Goal: Task Accomplishment & Management: Manage account settings

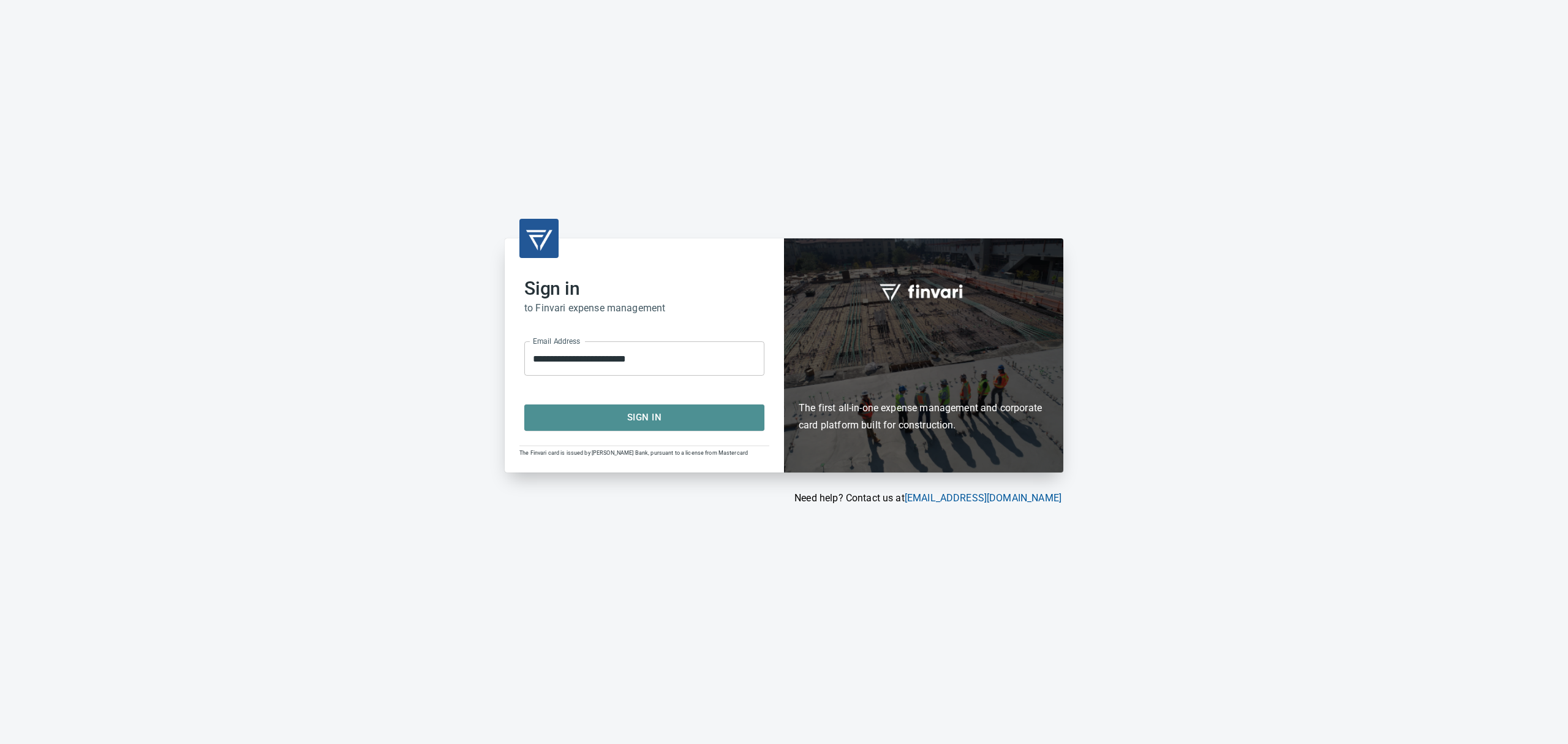
click at [590, 411] on span "Sign In" at bounding box center [645, 418] width 213 height 16
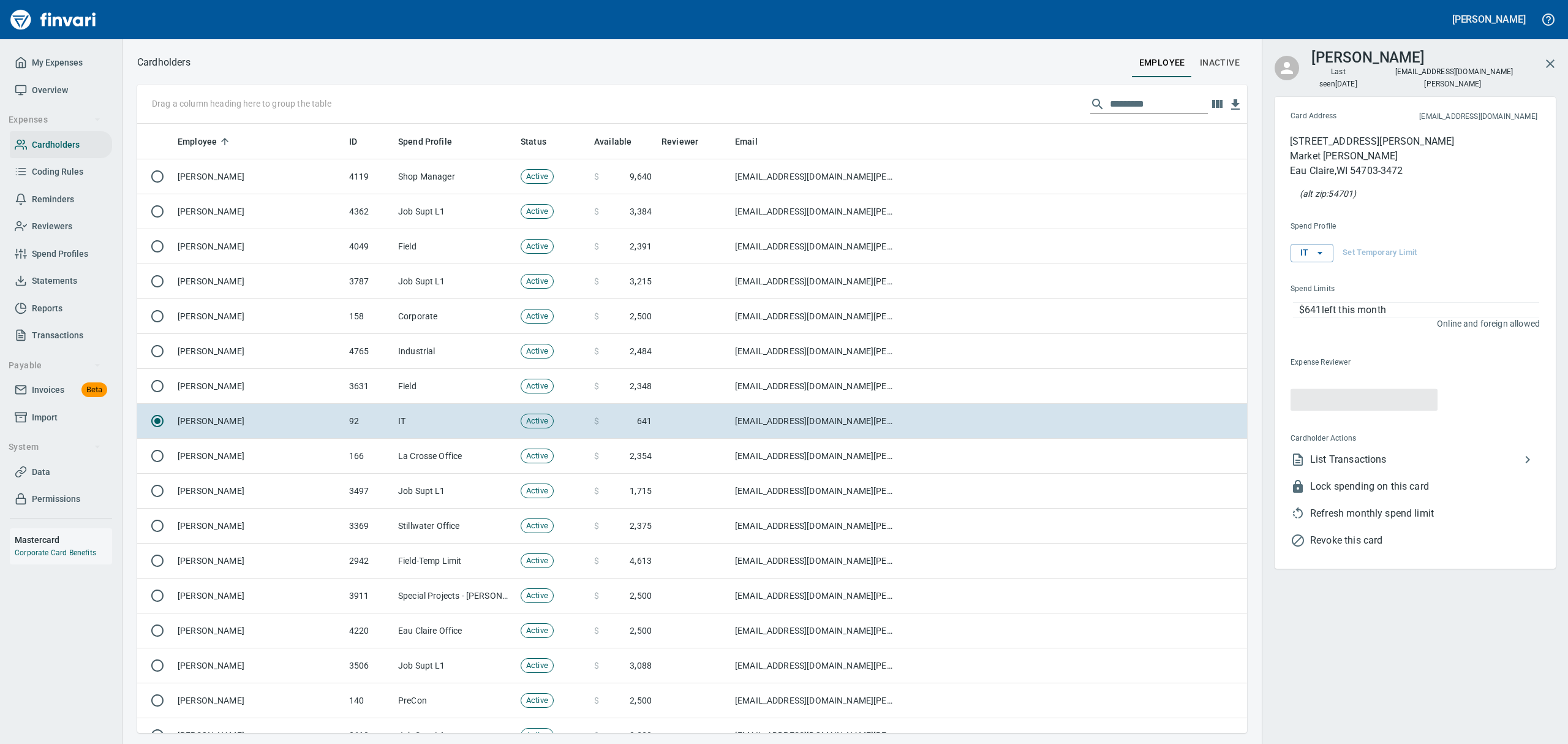
scroll to position [596, 1082]
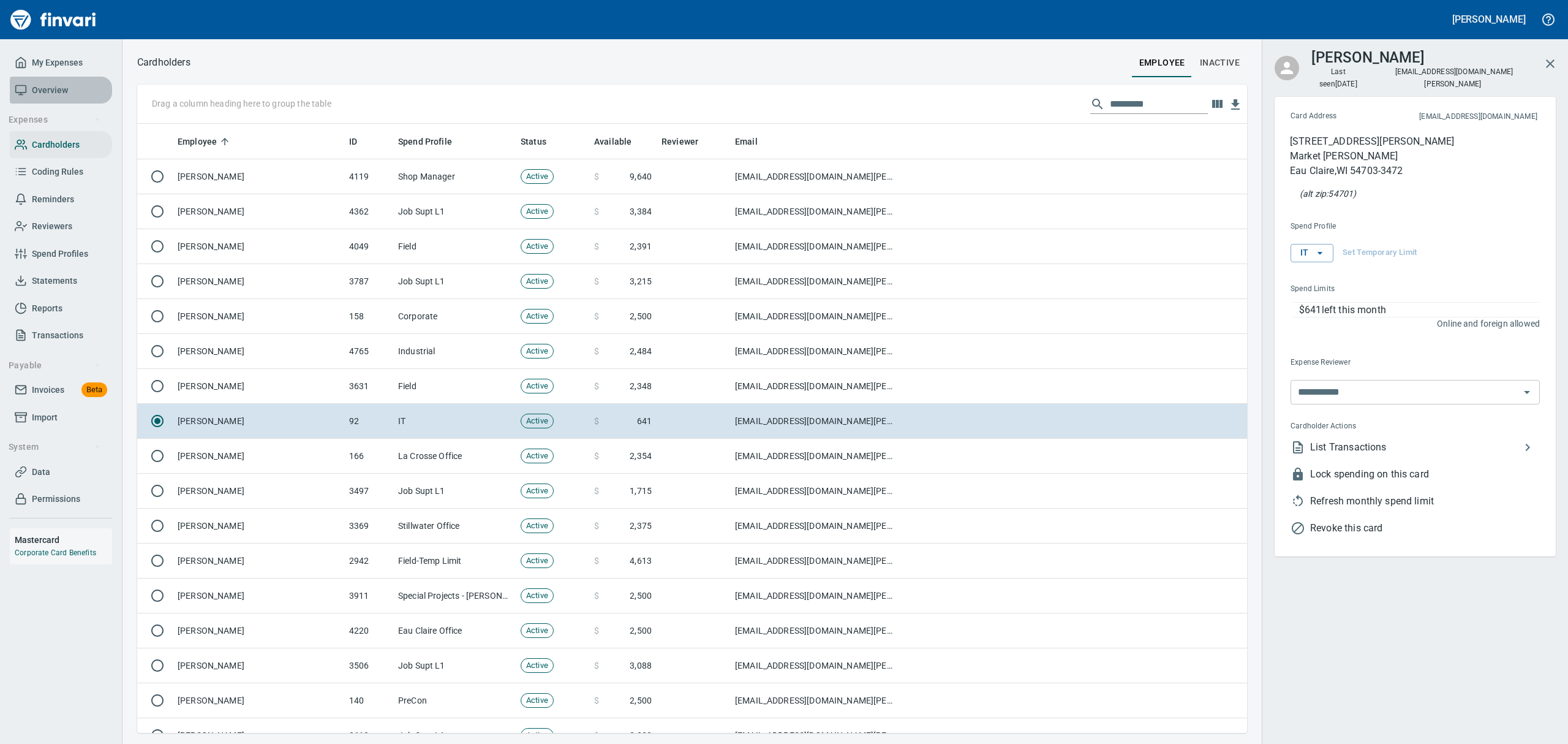
click at [45, 88] on span "Overview" at bounding box center [50, 90] width 36 height 16
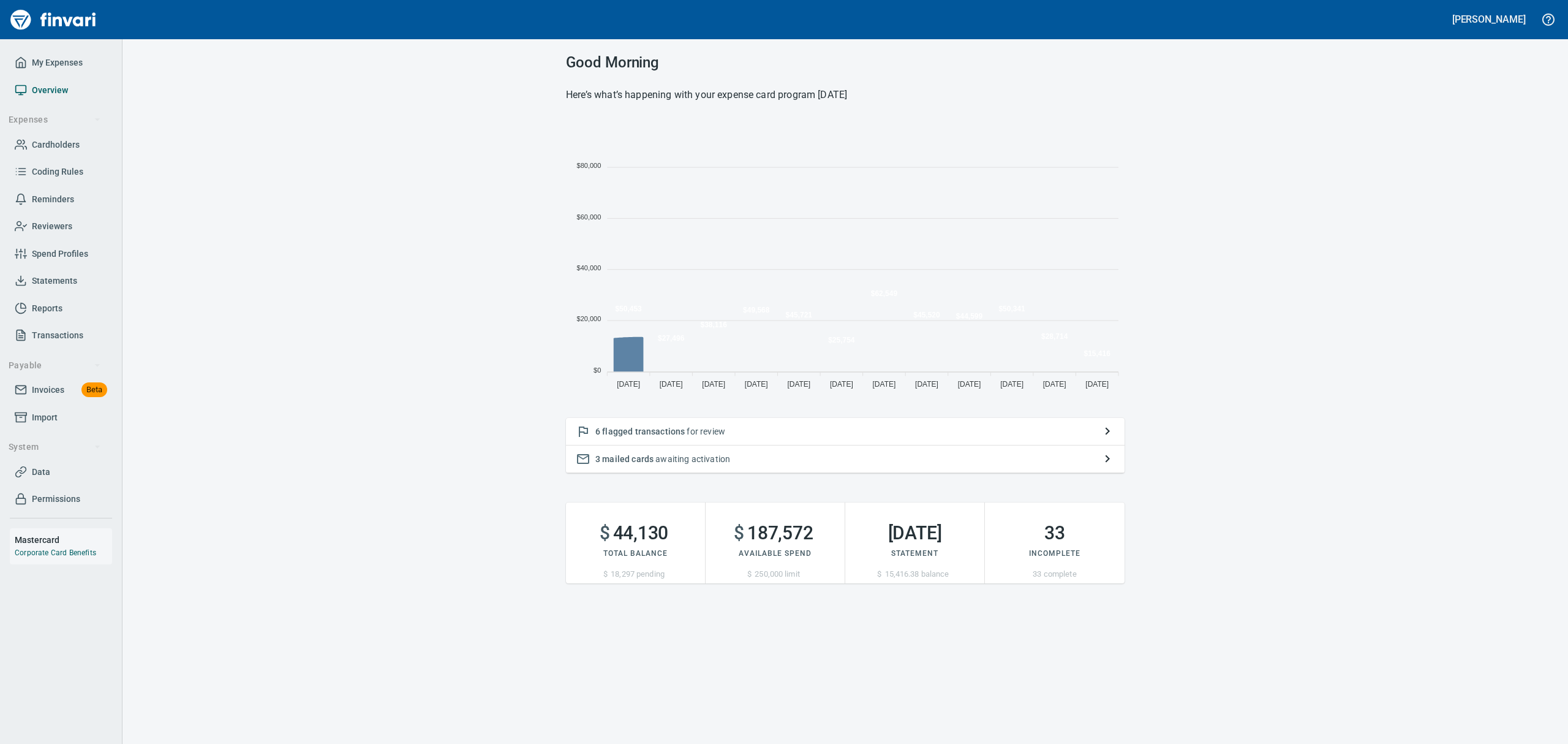
scroll to position [271, 545]
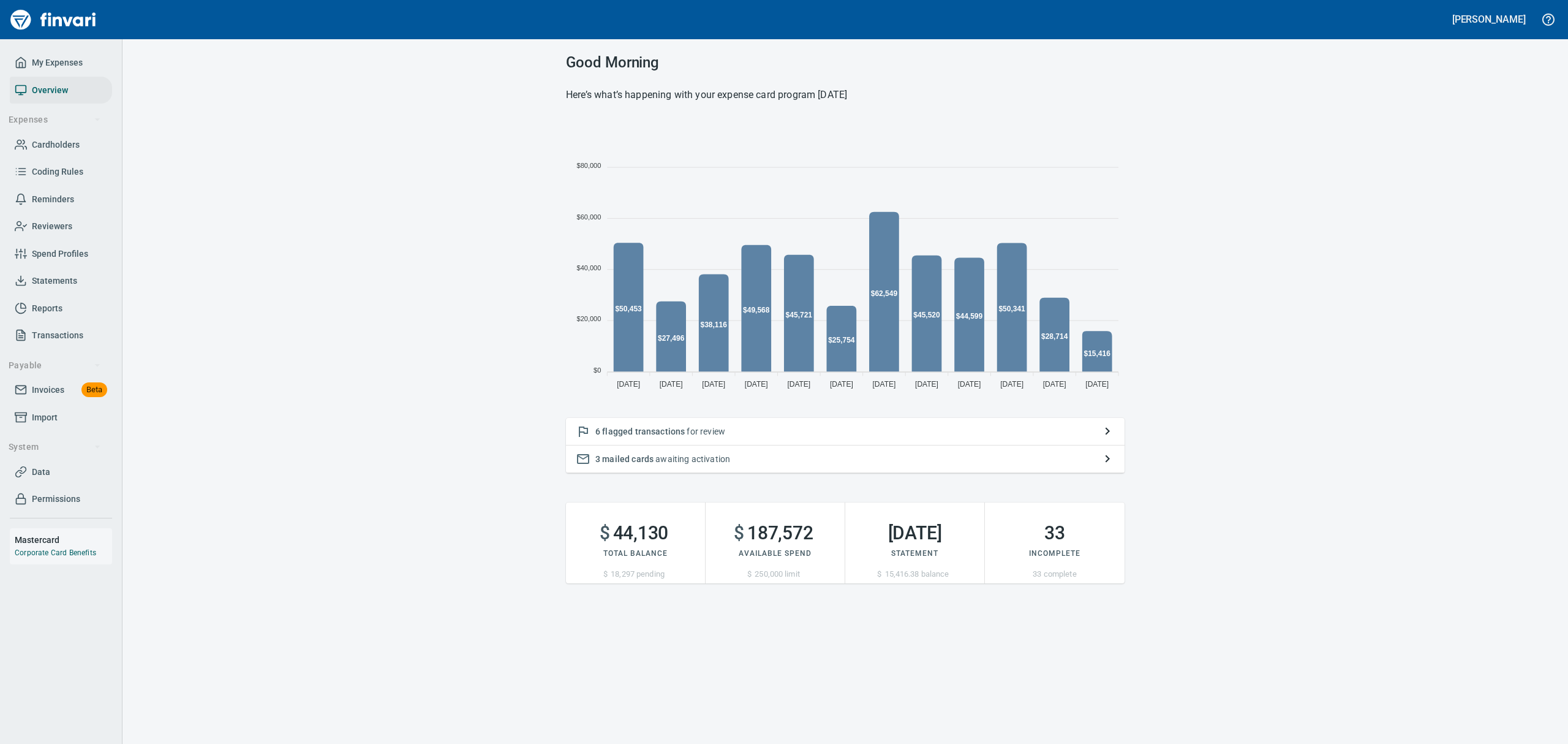
click at [627, 432] on span "flagged transactions" at bounding box center [644, 431] width 83 height 10
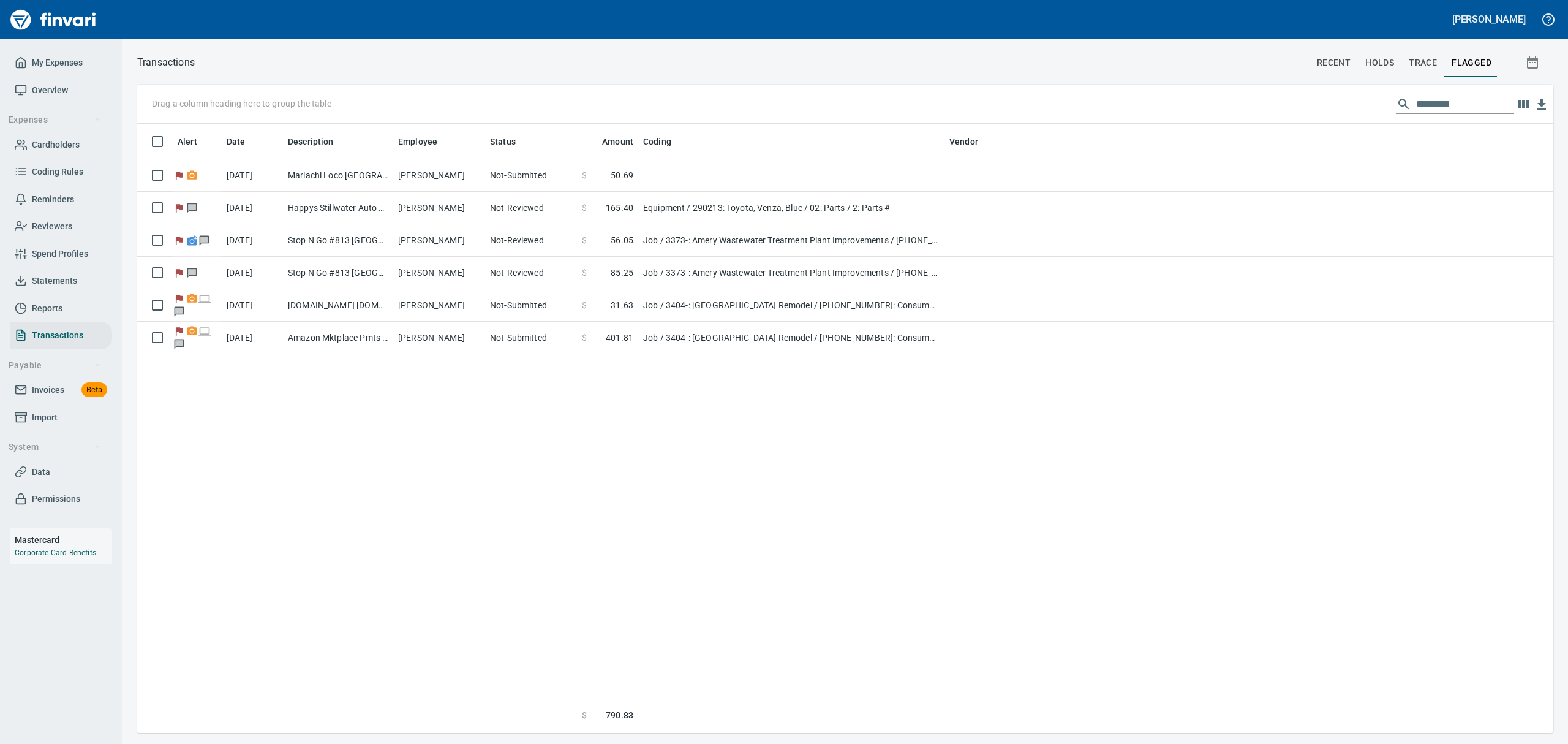
scroll to position [596, 1402]
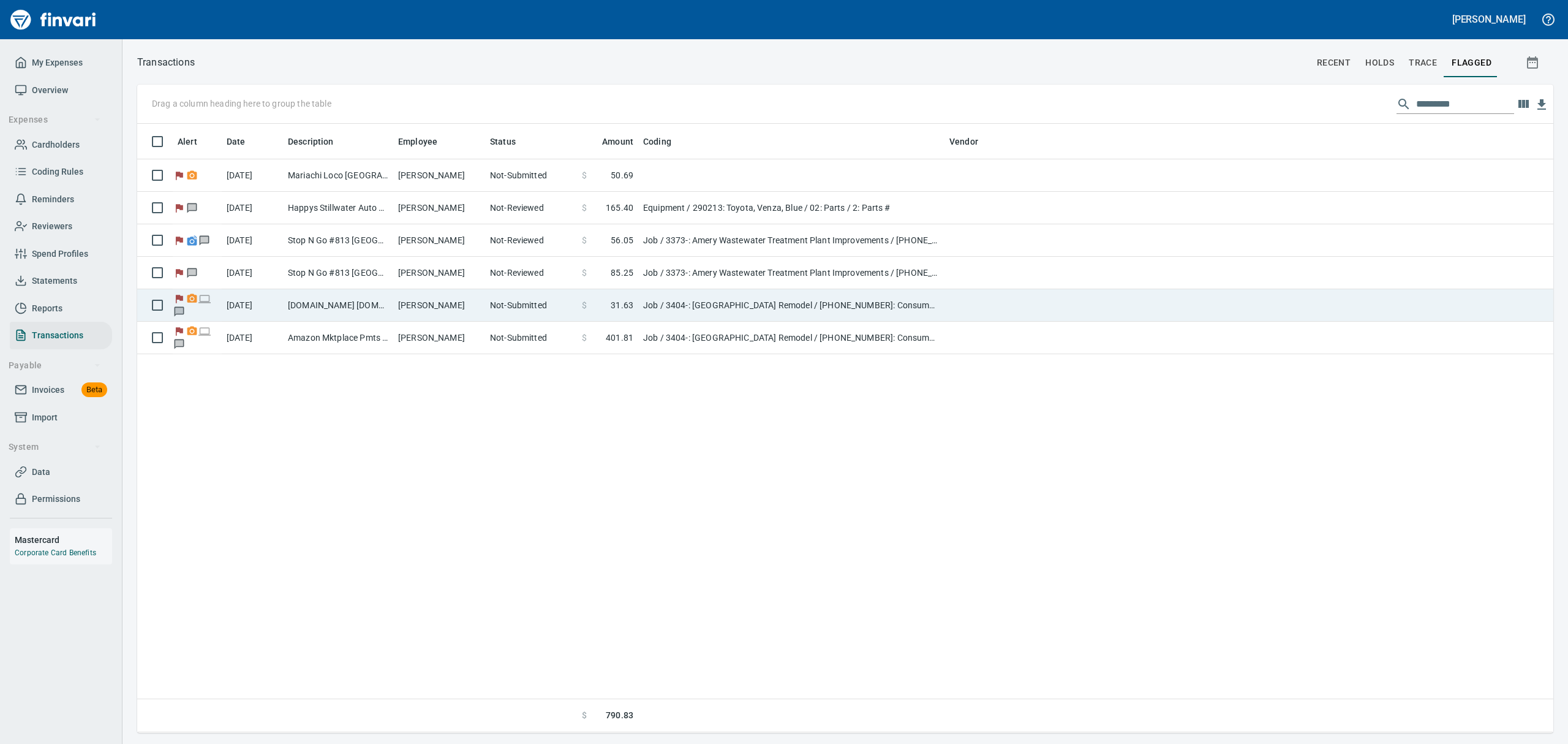
click at [271, 302] on td "[DATE]" at bounding box center [252, 306] width 61 height 33
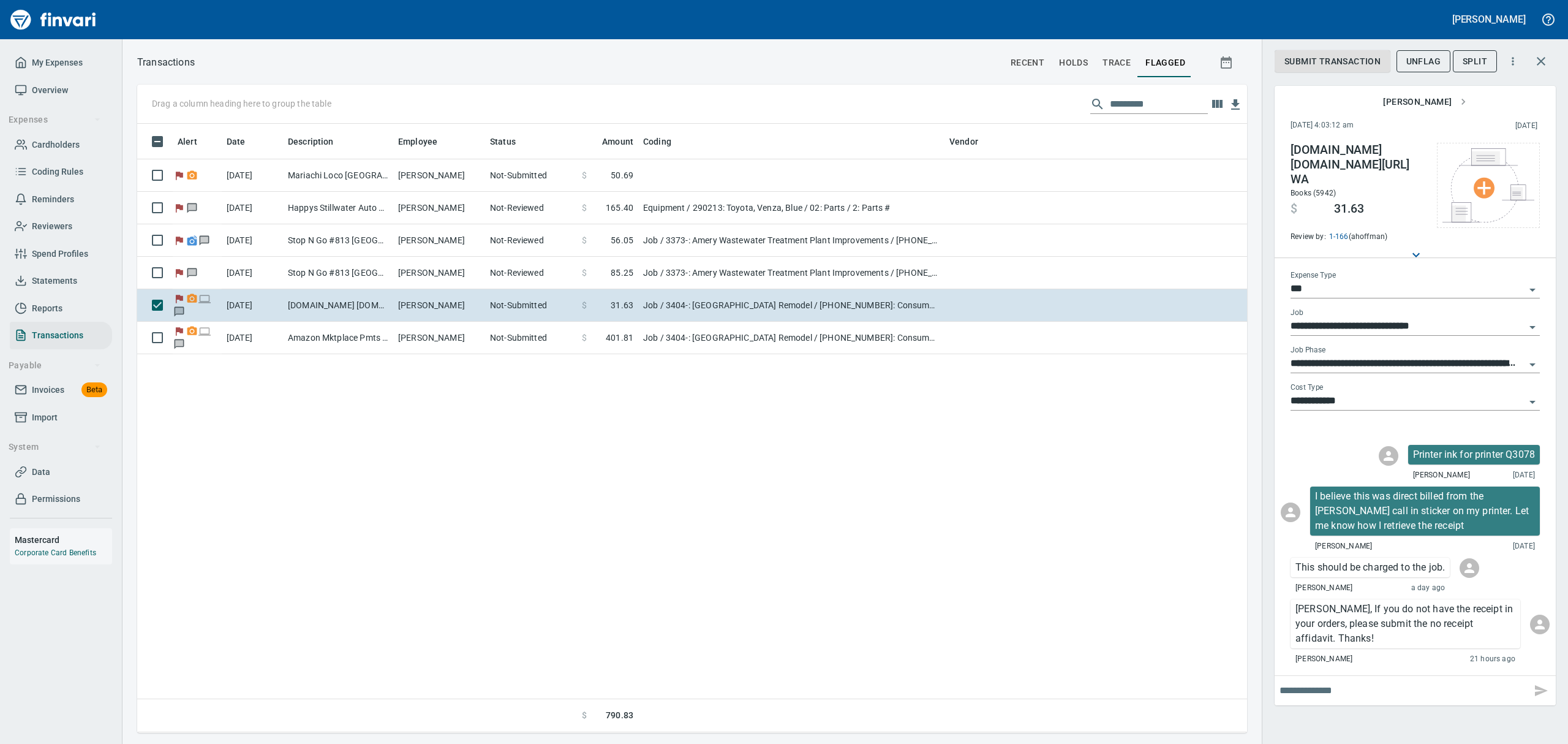
scroll to position [596, 1096]
click at [1530, 283] on icon "Open" at bounding box center [1532, 290] width 15 height 15
click at [1530, 283] on icon "Close" at bounding box center [1532, 290] width 15 height 15
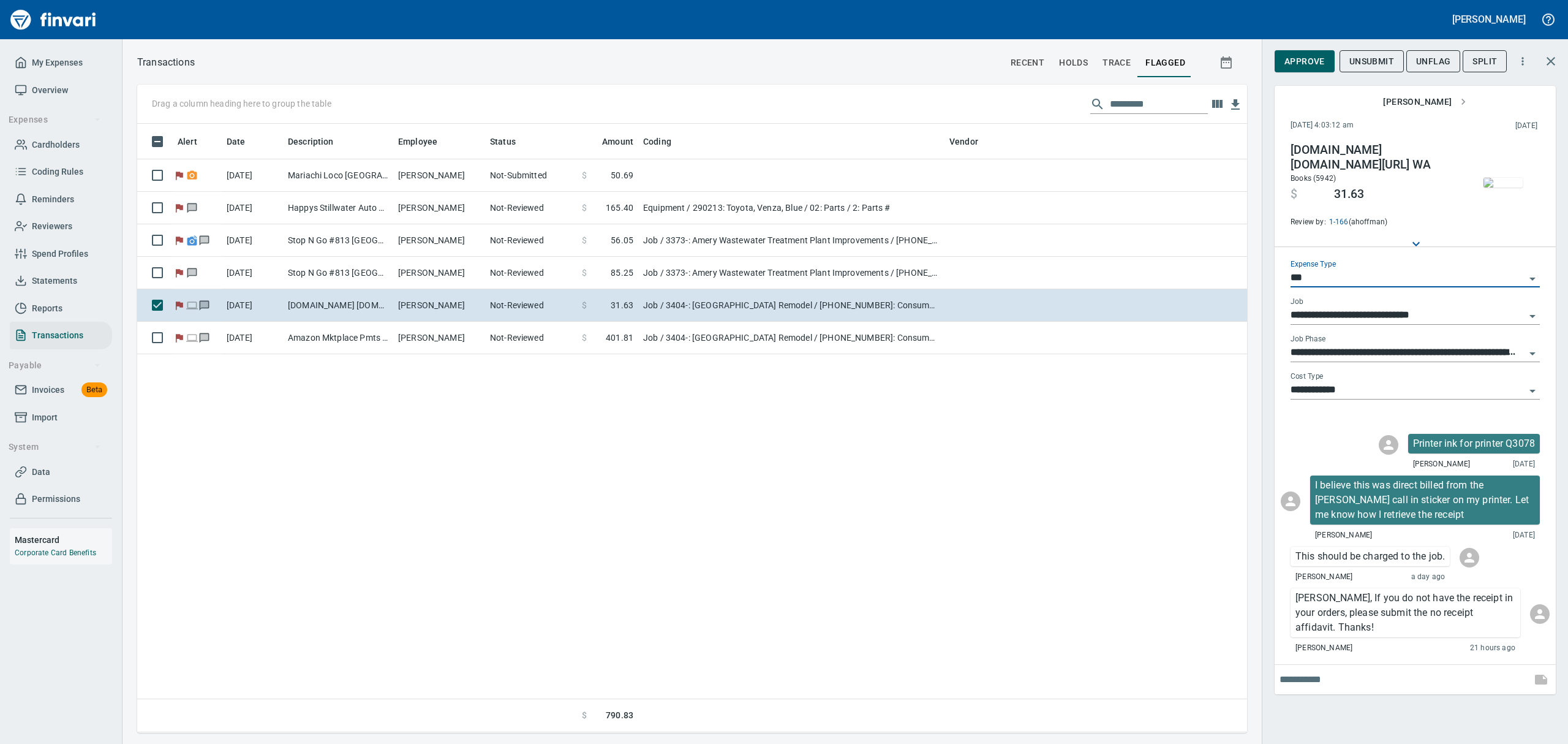
click at [1499, 187] on img "button" at bounding box center [1503, 182] width 39 height 10
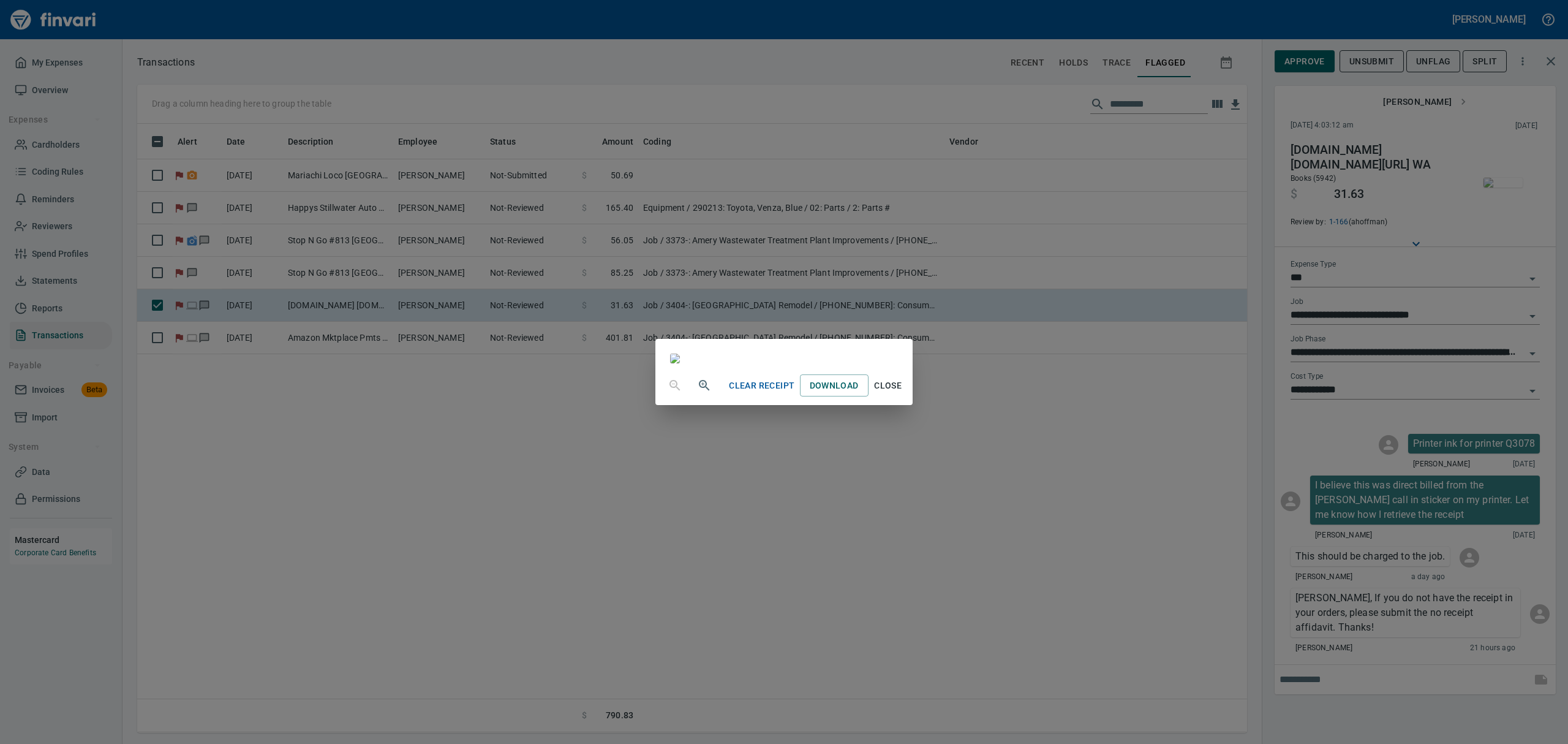
click at [701, 386] on icon "button" at bounding box center [703, 384] width 3 height 3
click at [697, 394] on icon "button" at bounding box center [704, 386] width 15 height 15
click at [903, 398] on span "Close" at bounding box center [888, 390] width 30 height 16
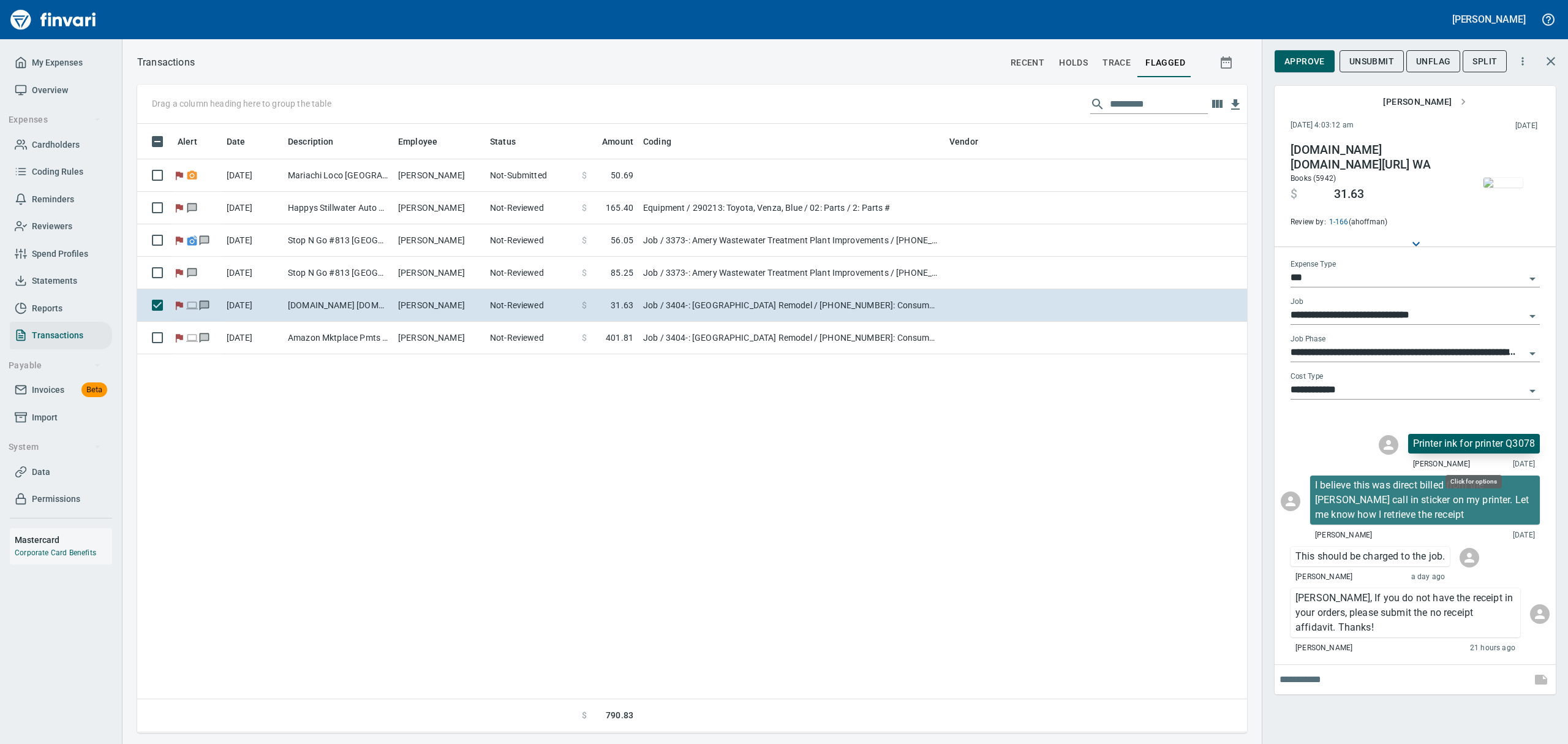
click at [1451, 451] on p "Printer ink for printer Q3078" at bounding box center [1474, 443] width 122 height 15
click at [1439, 509] on span "Delete Message" at bounding box center [1490, 509] width 118 height 15
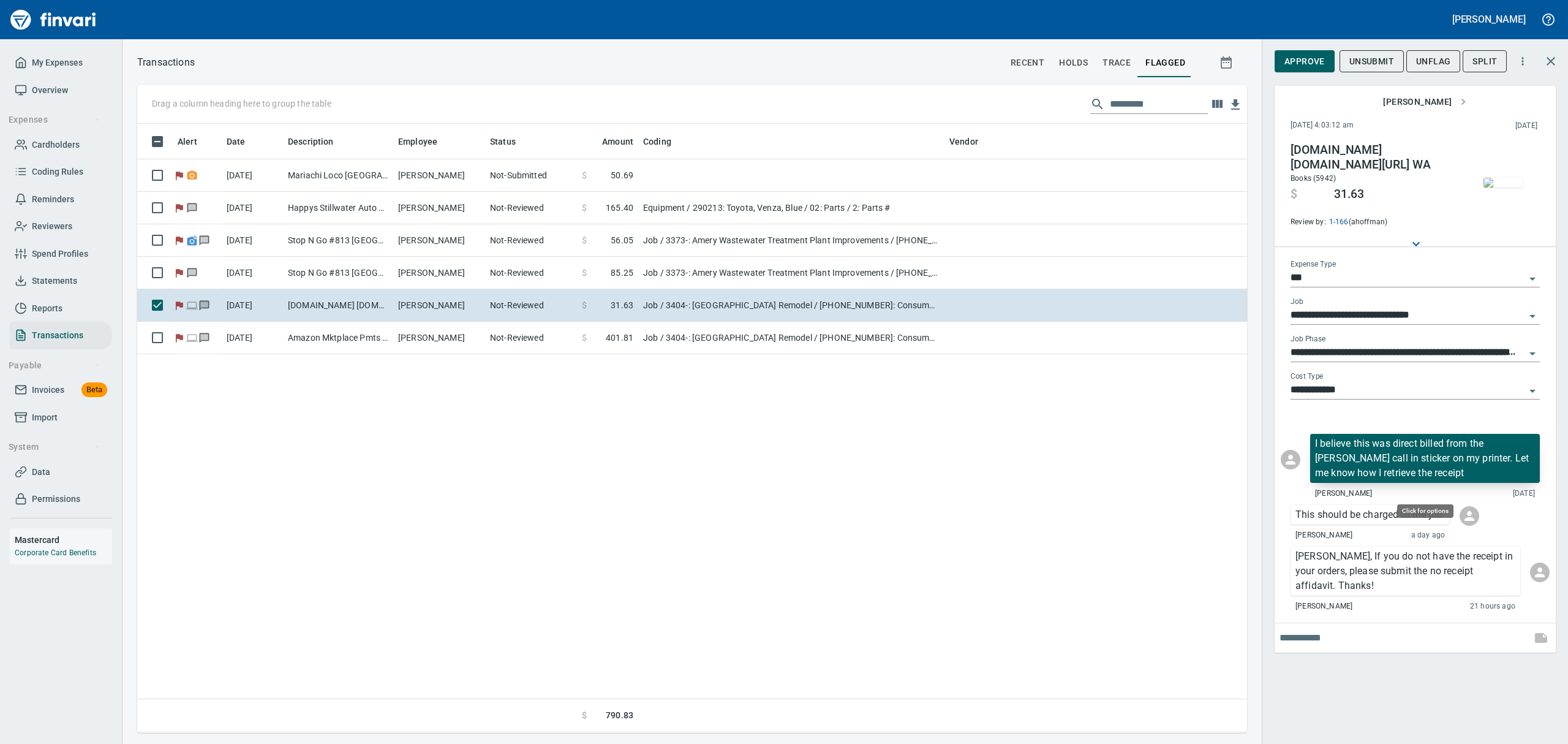
click at [1417, 475] on p "I believe this was direct billed from the [PERSON_NAME] call in sticker on my p…" at bounding box center [1424, 458] width 220 height 44
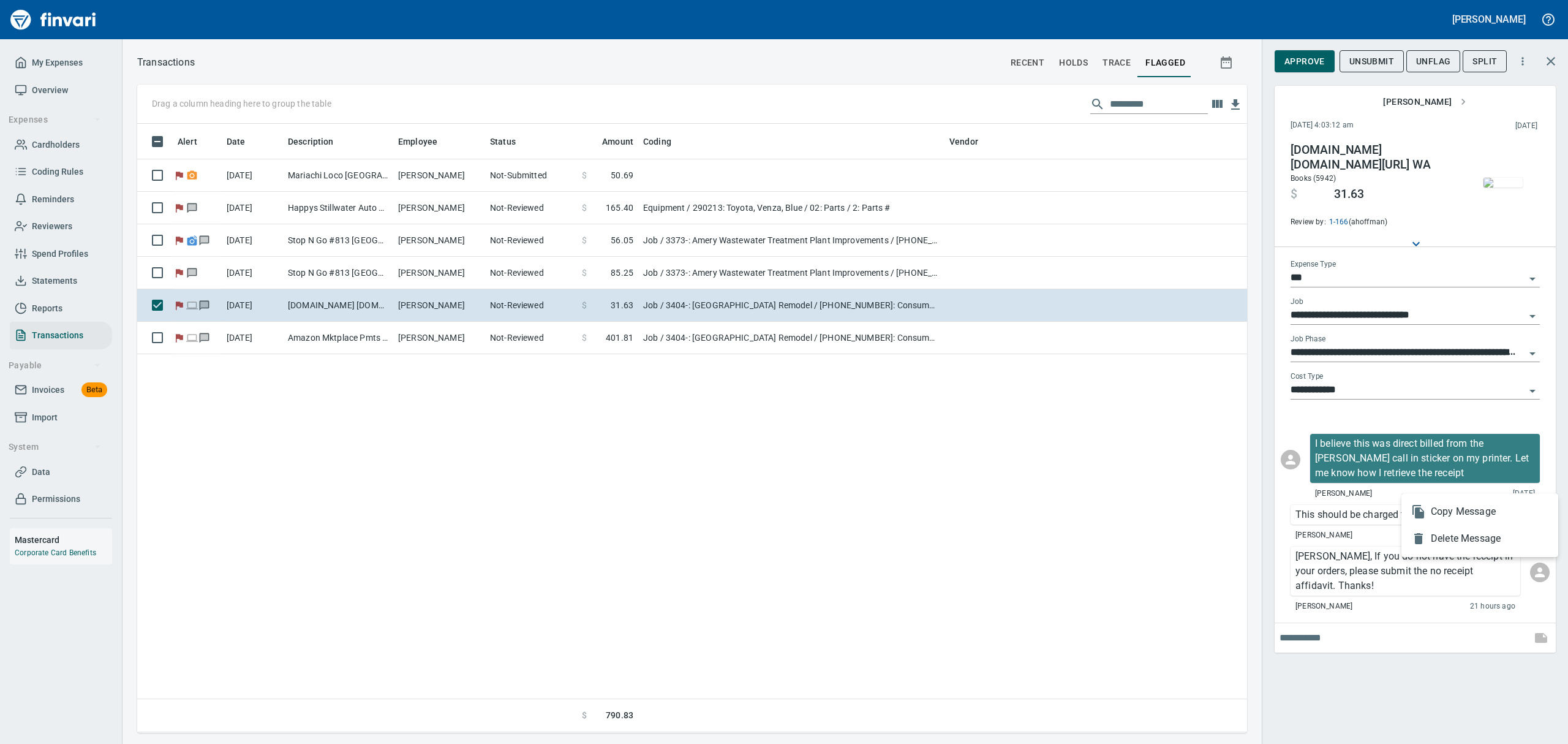
click at [1451, 535] on span "Delete Message" at bounding box center [1490, 539] width 118 height 15
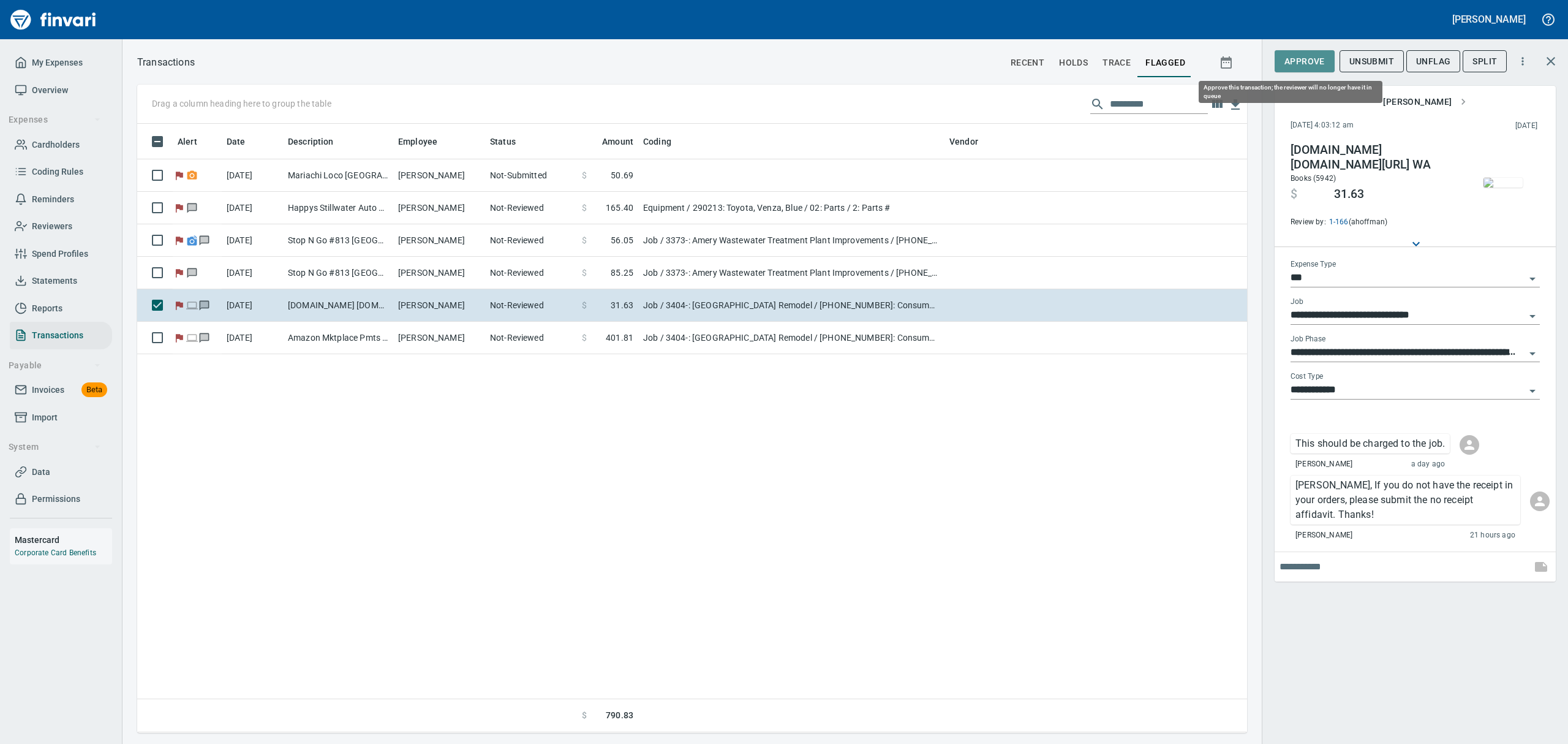
click at [1313, 64] on span "Approve" at bounding box center [1305, 61] width 41 height 16
click at [1429, 65] on span "UnFlag" at bounding box center [1423, 61] width 34 height 16
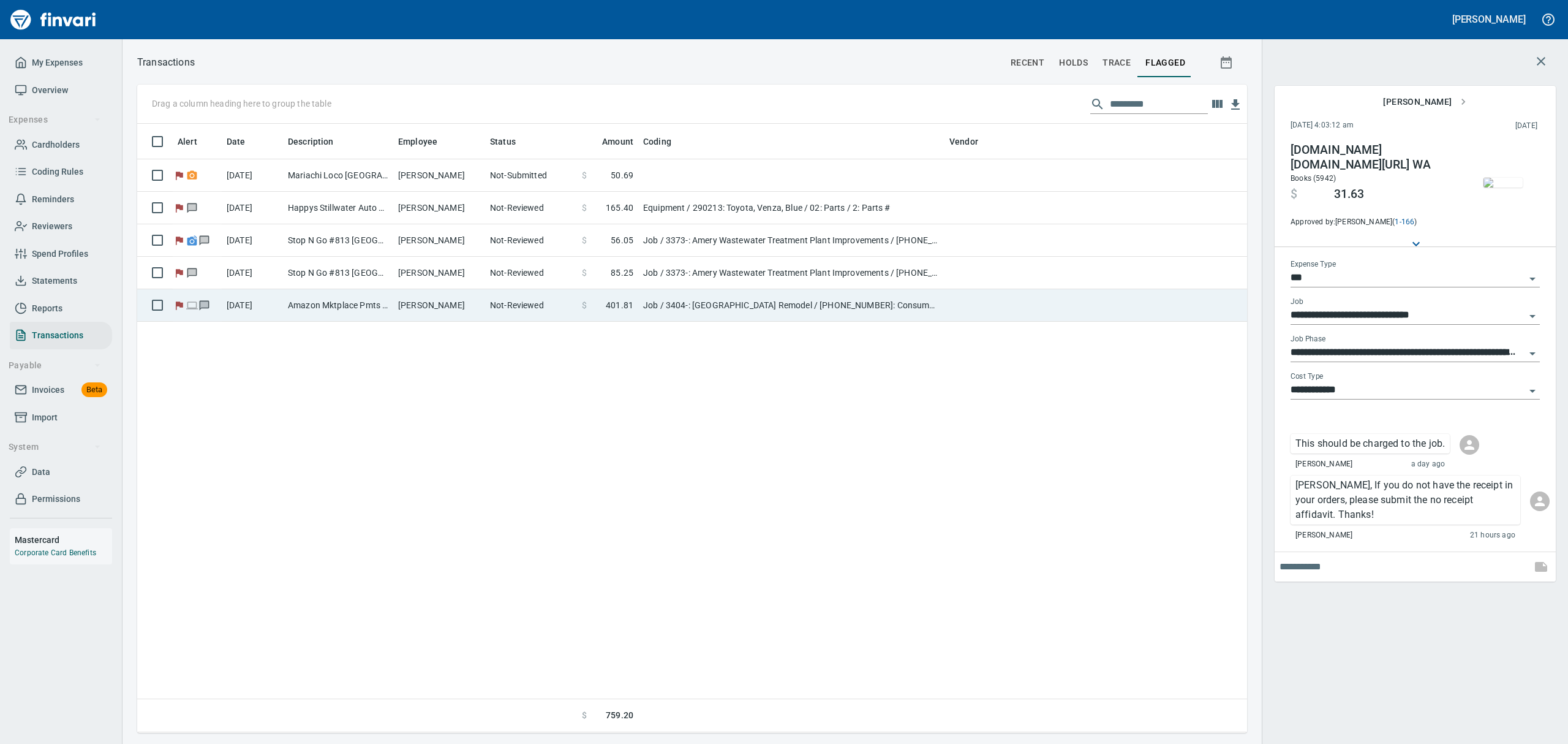
click at [290, 307] on td "Amazon Mktplace Pmts [DOMAIN_NAME][URL] WA" at bounding box center [337, 306] width 110 height 33
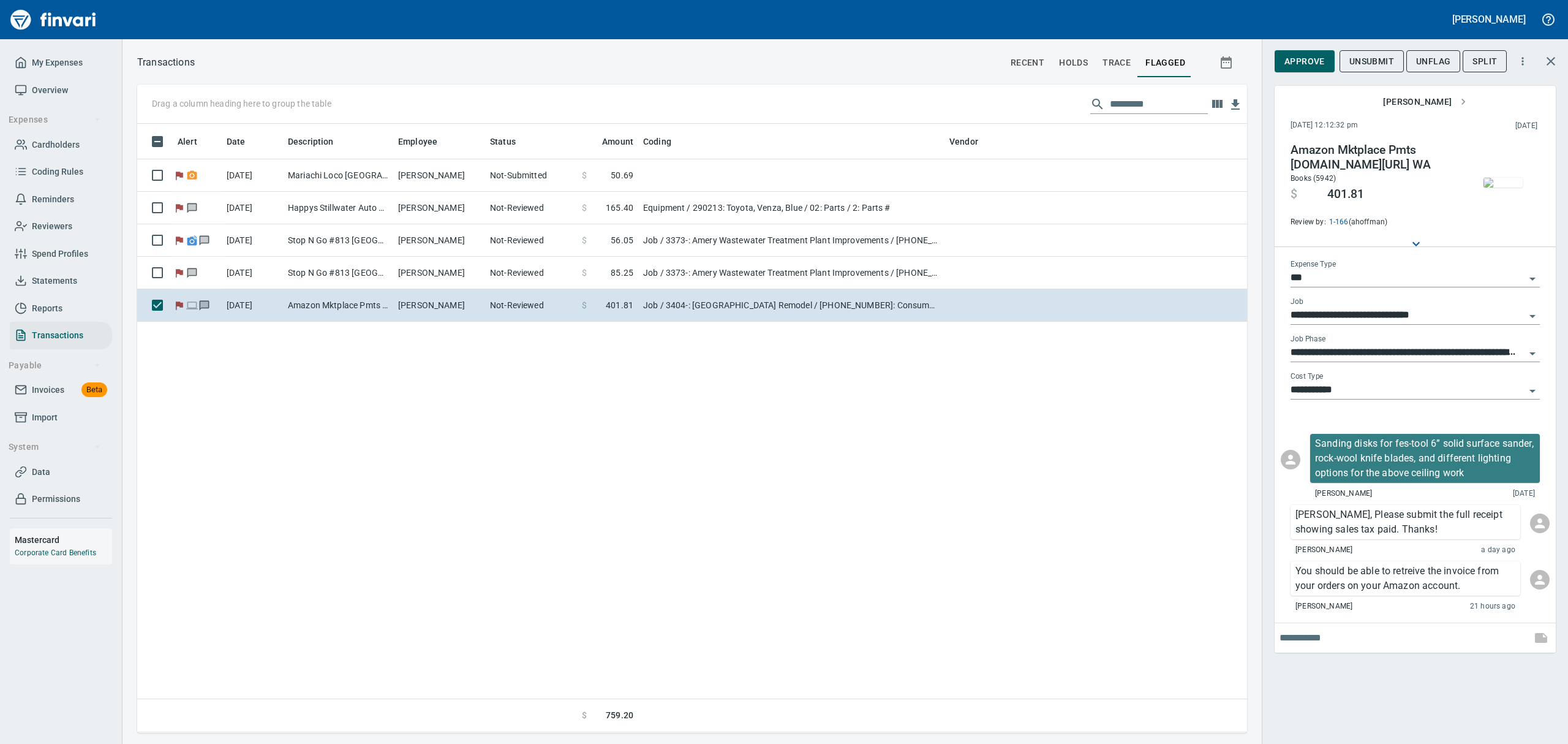
scroll to position [596, 1096]
click at [1510, 178] on img "button" at bounding box center [1503, 182] width 39 height 10
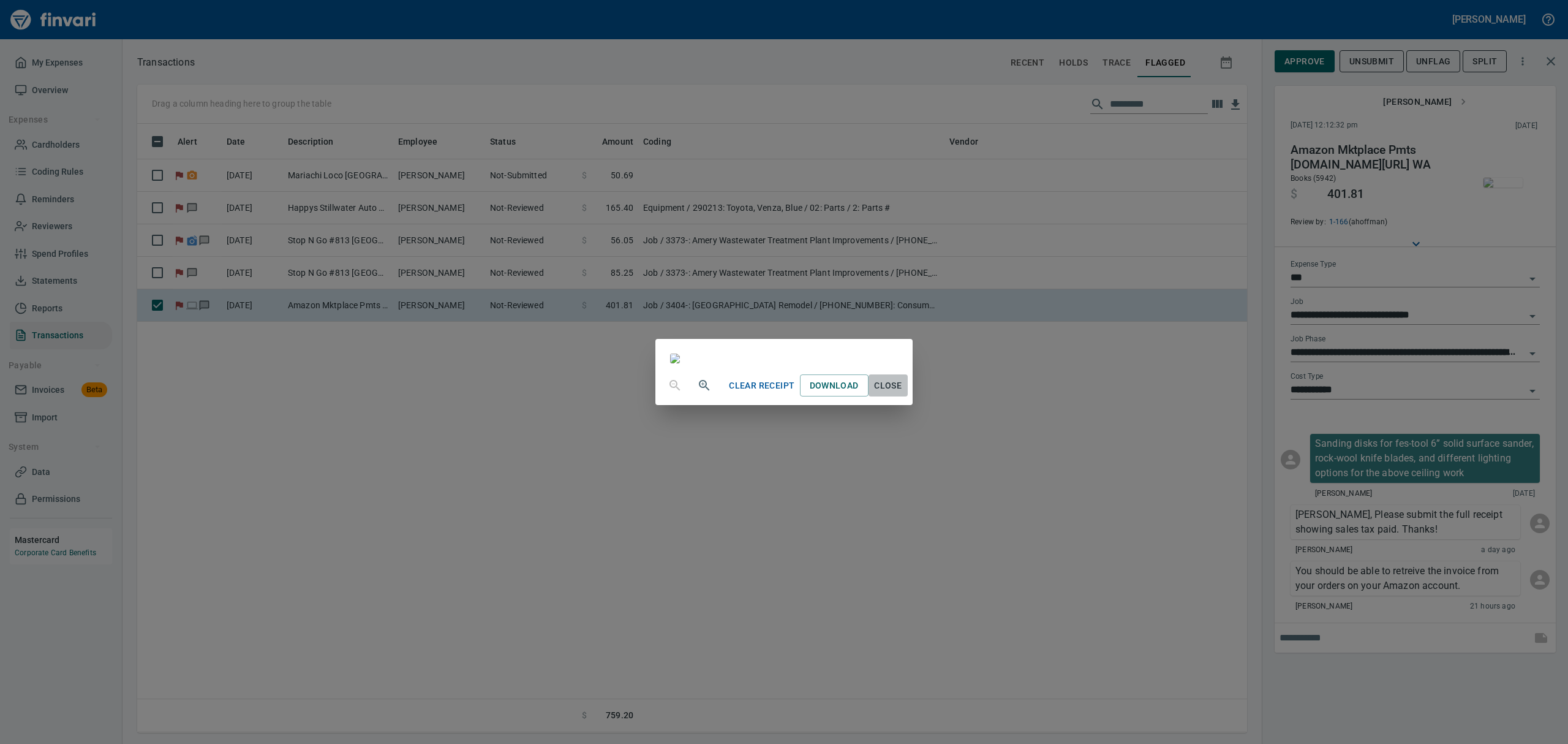
click at [903, 393] on span "Close" at bounding box center [888, 386] width 30 height 16
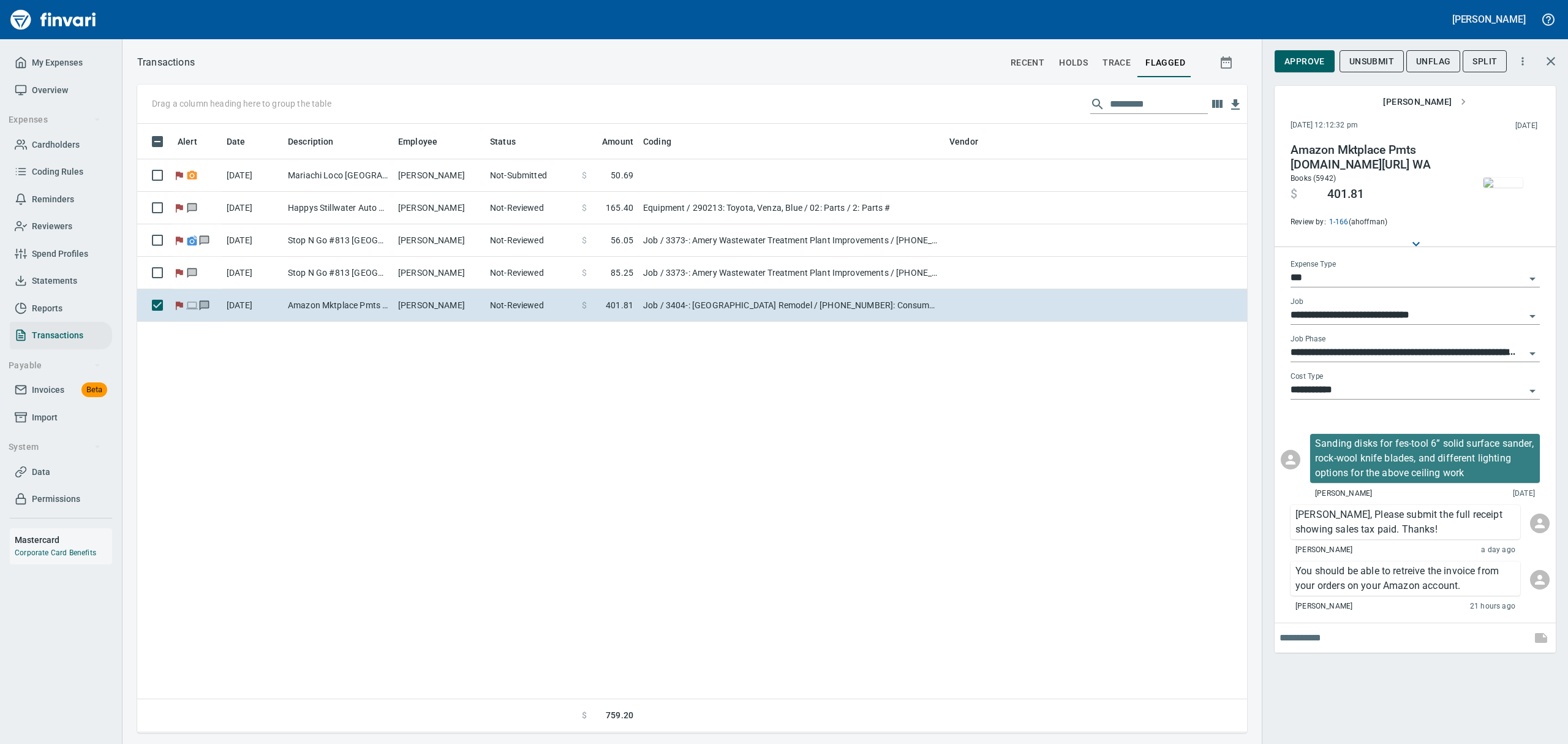
click at [1532, 393] on icon "Open" at bounding box center [1532, 391] width 6 height 3
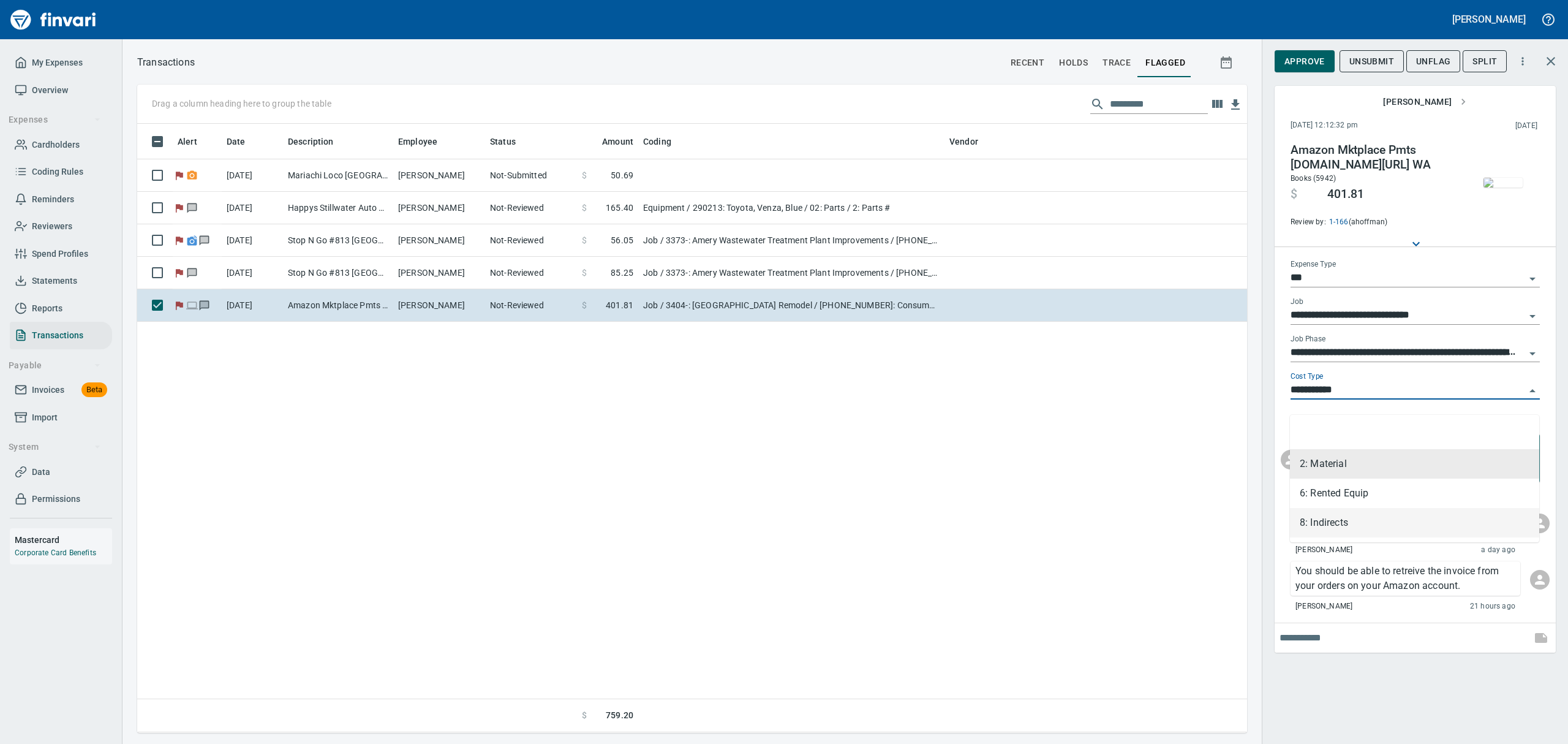
click at [1356, 518] on li "8: Indirects" at bounding box center [1414, 523] width 249 height 30
type input "**********"
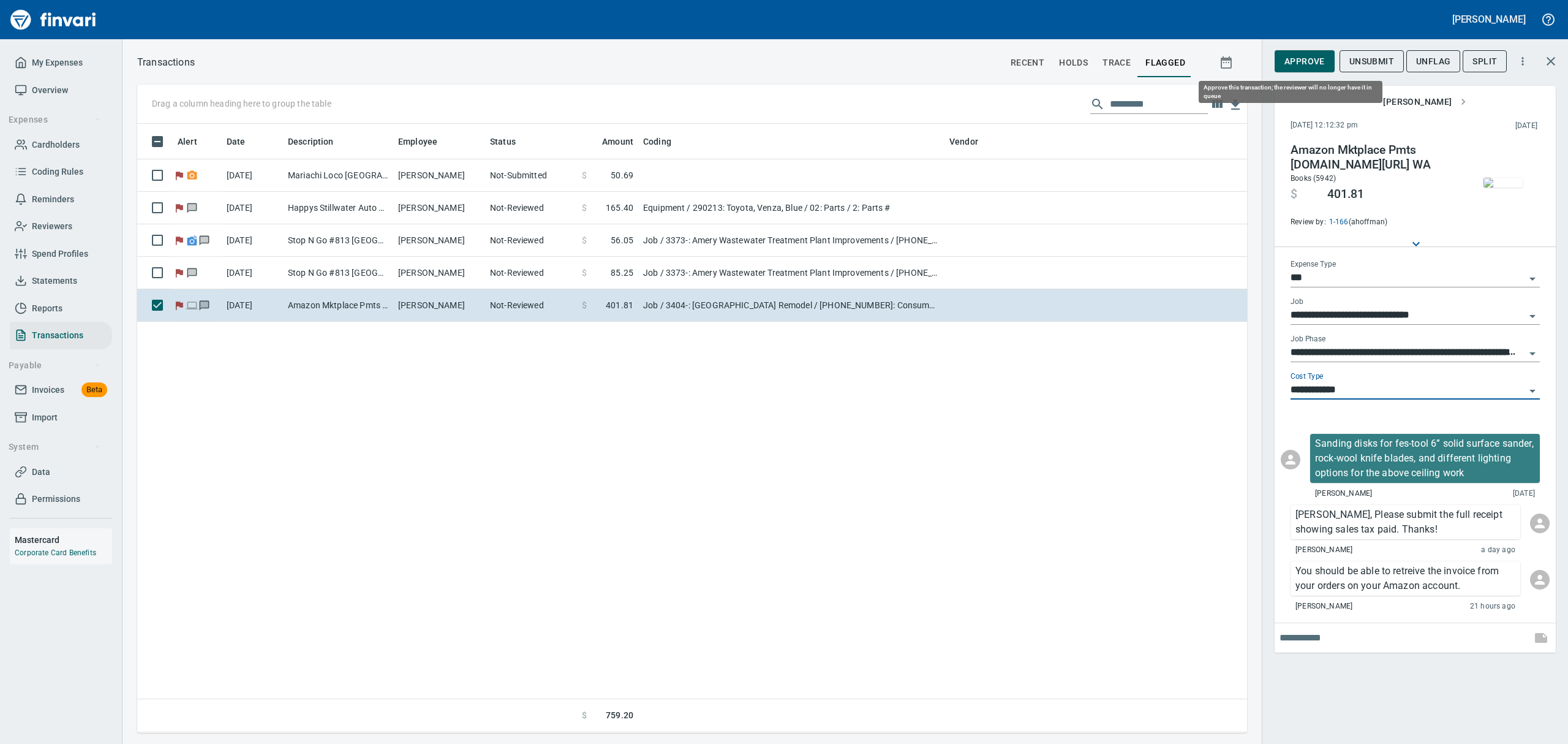
click at [1289, 58] on span "Approve" at bounding box center [1305, 61] width 41 height 16
click at [1421, 60] on span "UnFlag" at bounding box center [1423, 61] width 34 height 16
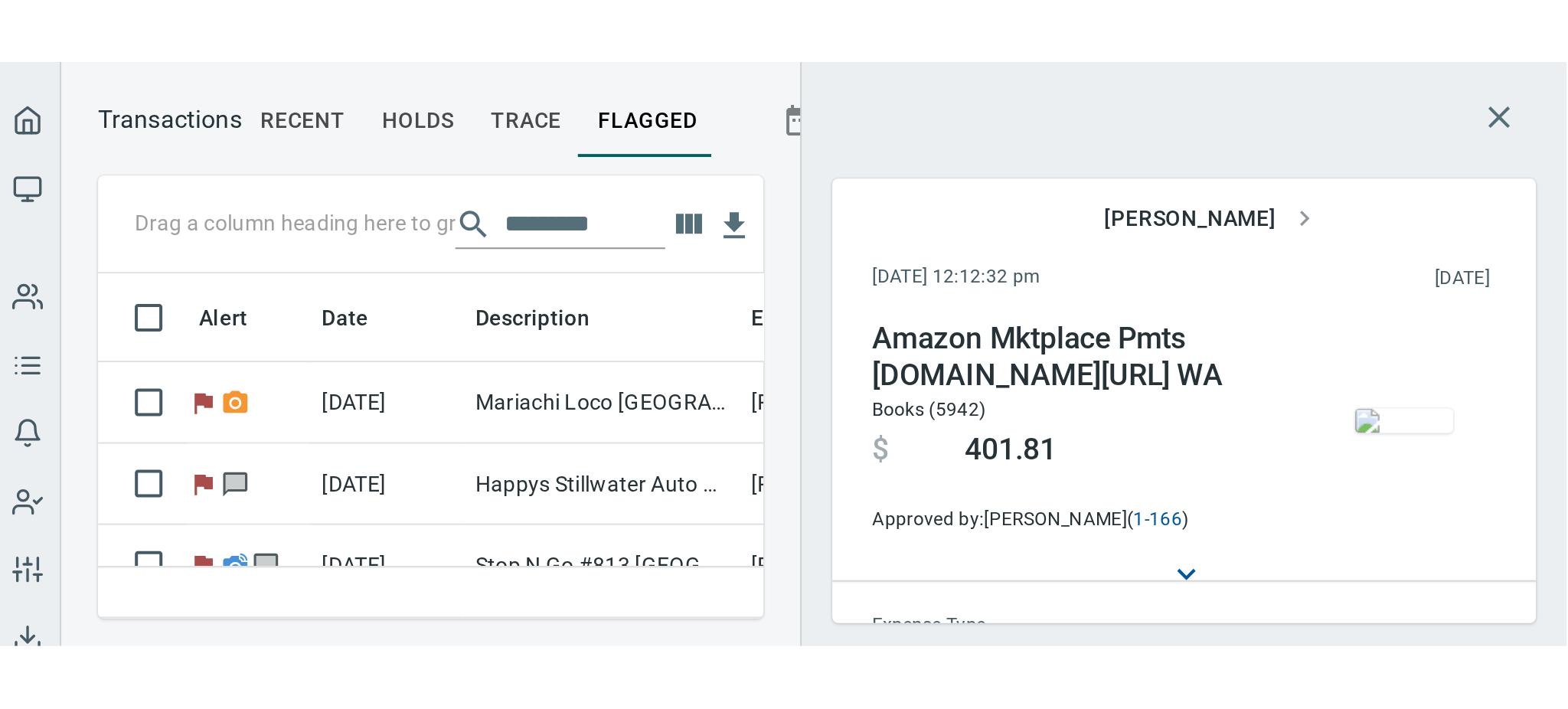
scroll to position [139, 299]
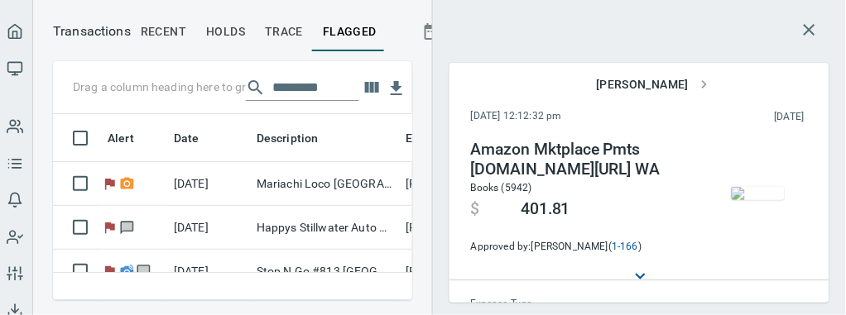
click at [593, 45] on div at bounding box center [639, 30] width 380 height 40
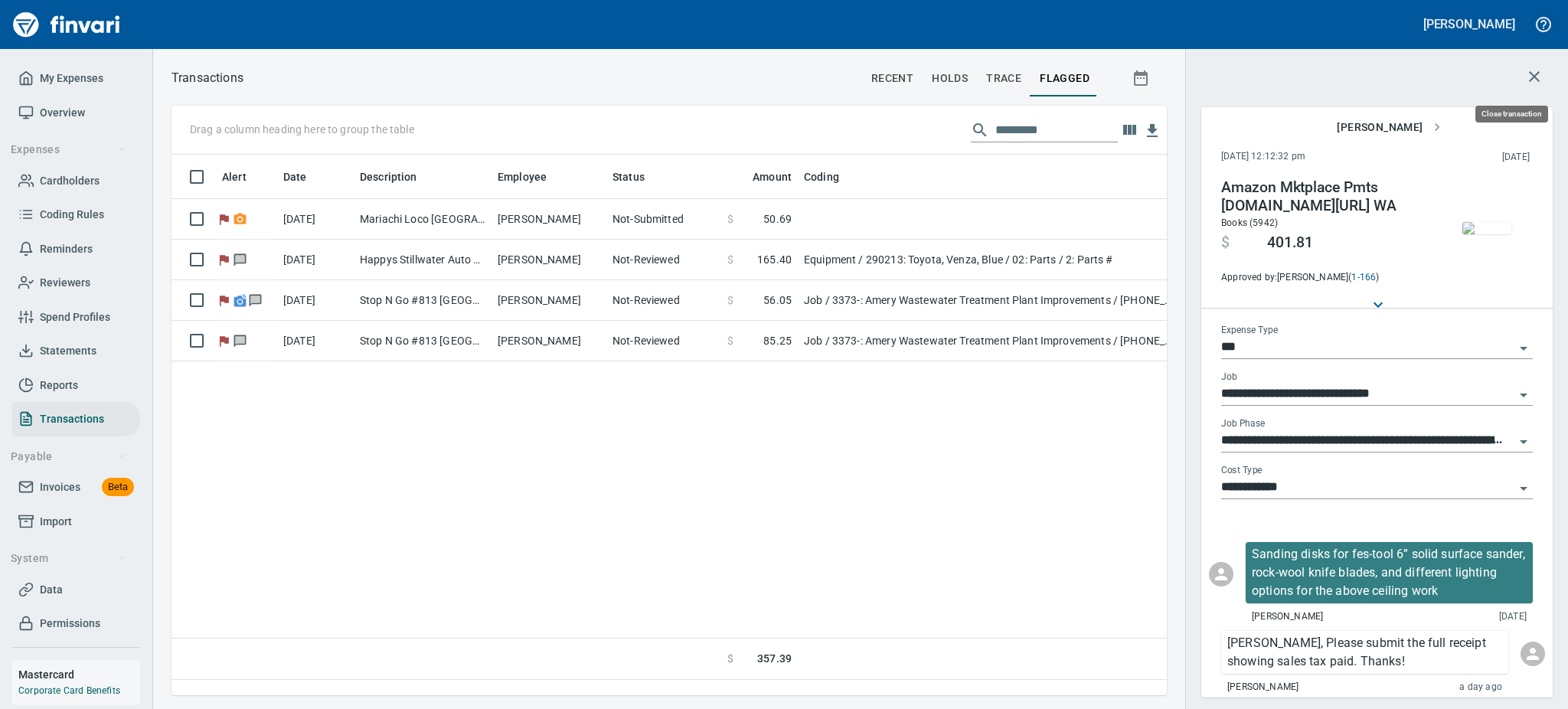
scroll to position [507, 978]
click at [1537, 75] on icon "button" at bounding box center [1535, 77] width 19 height 19
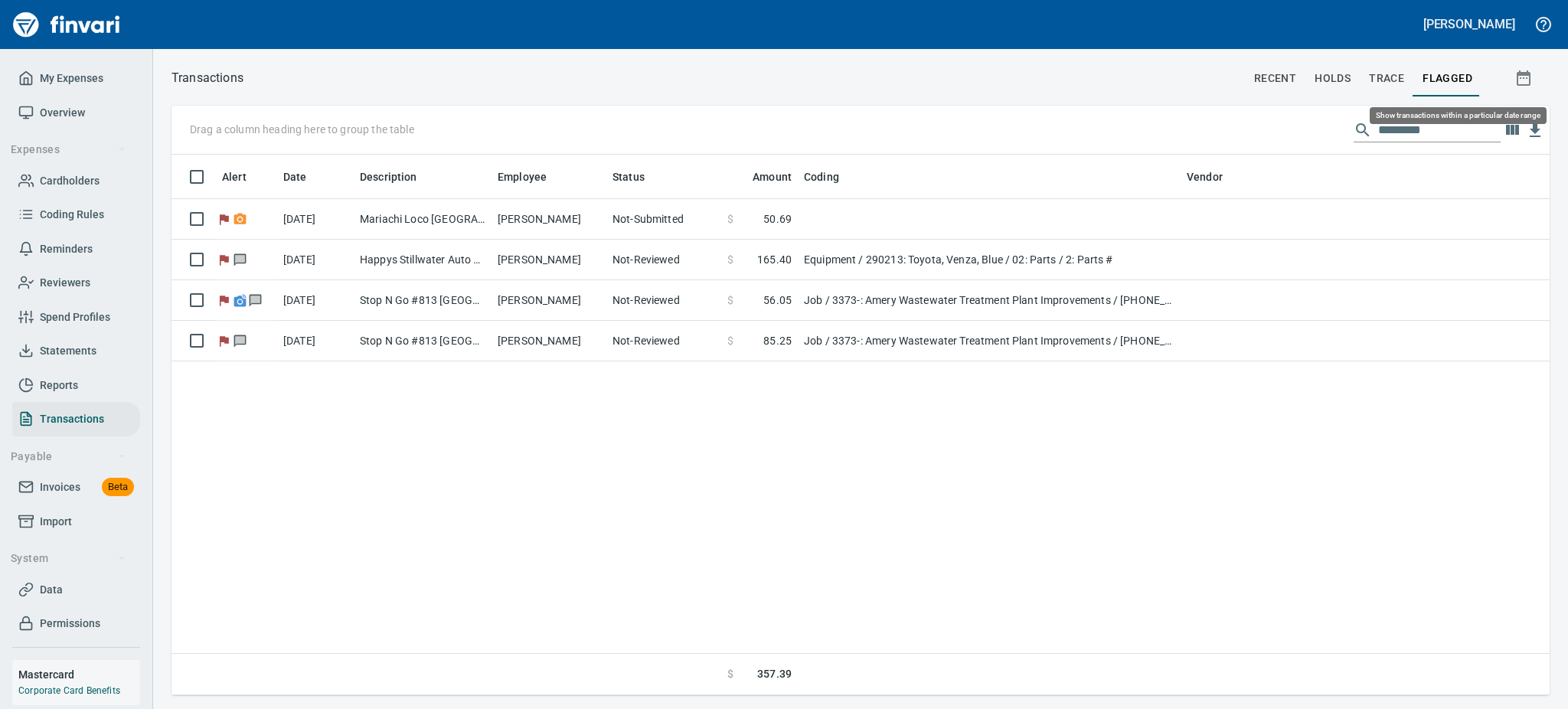
scroll to position [524, 1361]
click at [61, 343] on span "Statements" at bounding box center [68, 351] width 56 height 19
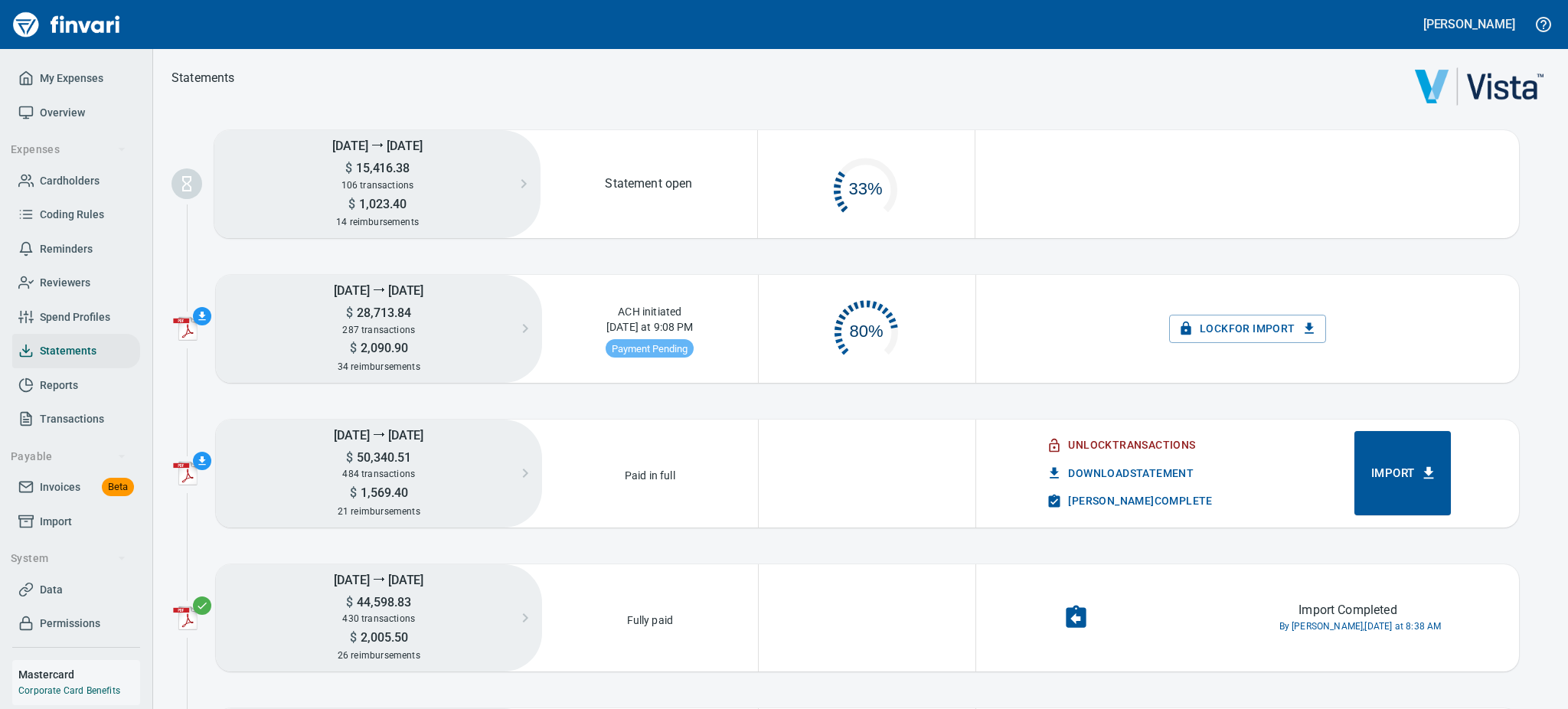
scroll to position [18, 18]
